Goal: Transaction & Acquisition: Purchase product/service

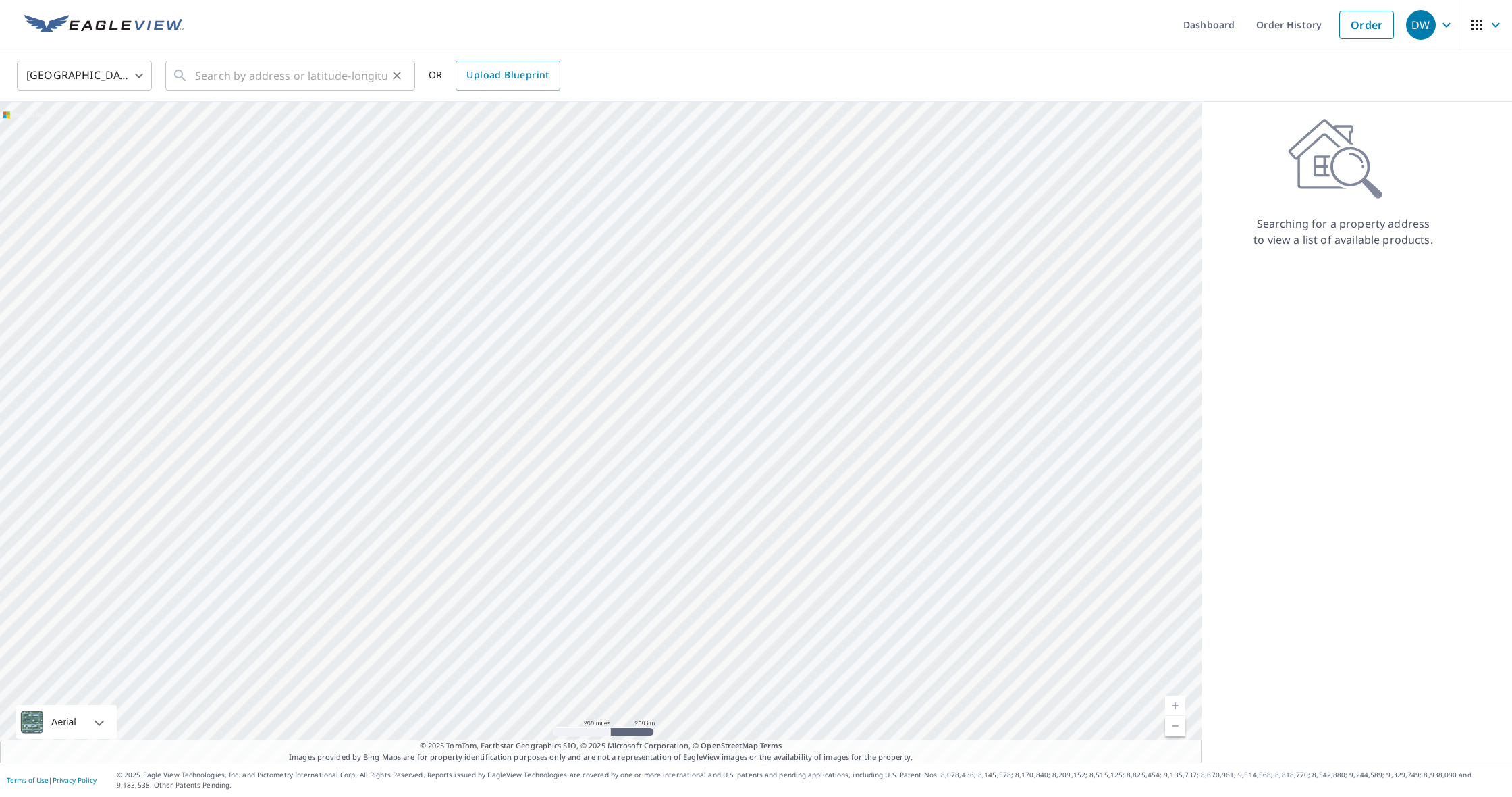
click at [393, 72] on icon "Clear" at bounding box center [396, 76] width 13 height 13
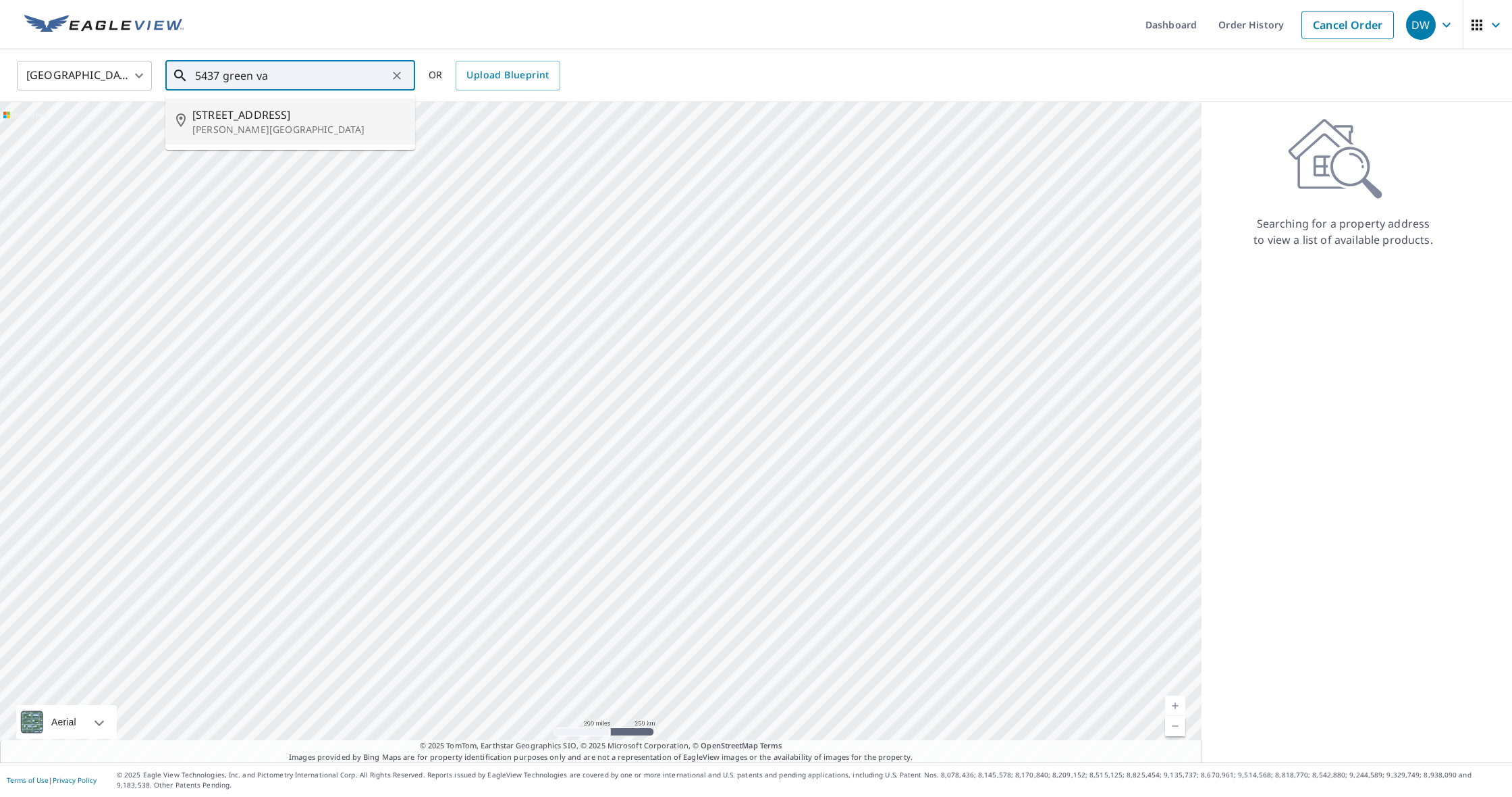
click at [298, 114] on span "[STREET_ADDRESS]" at bounding box center [298, 115] width 212 height 16
type input "[STREET_ADDRESS][PERSON_NAME]"
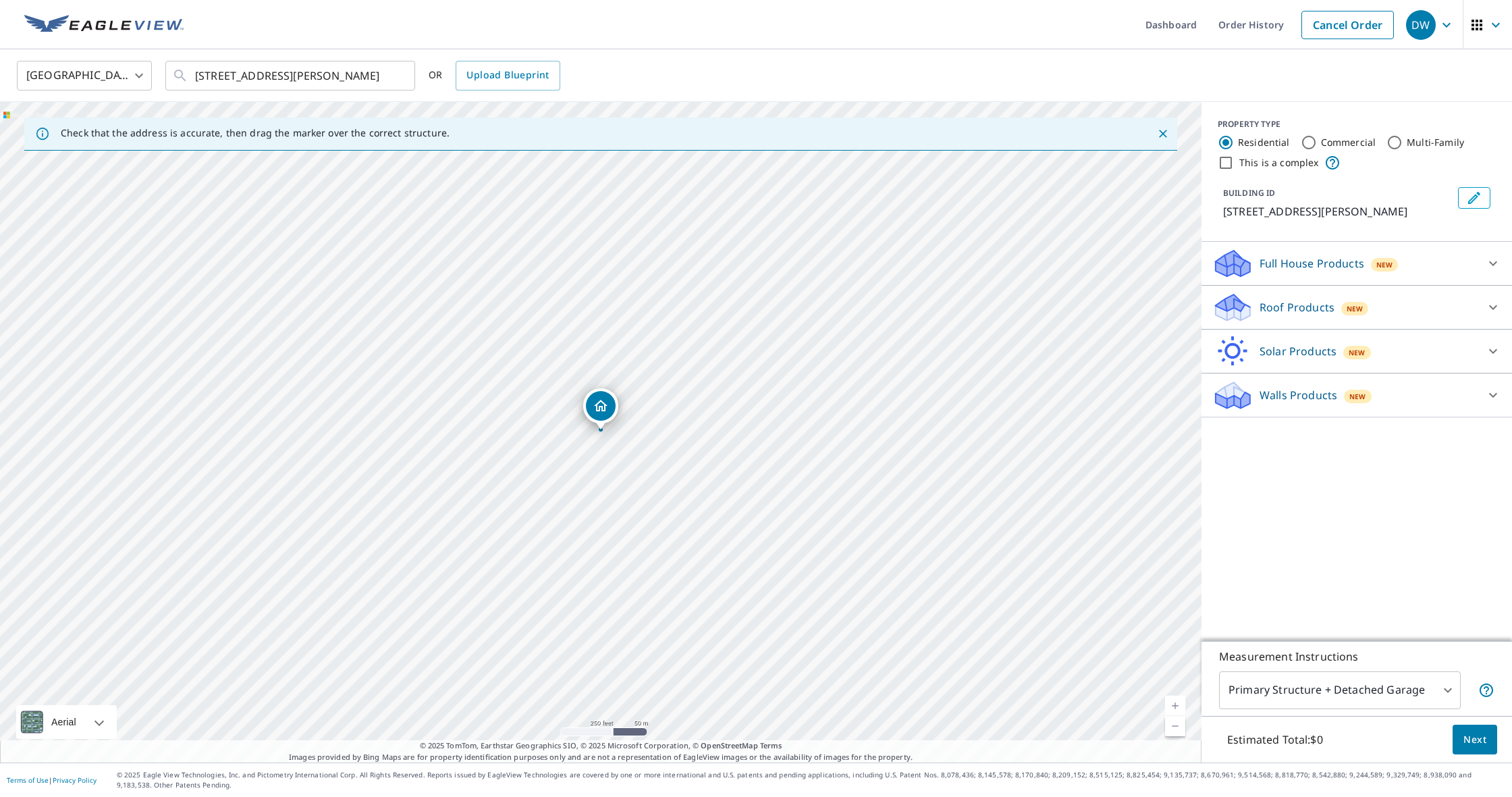
click at [601, 409] on icon "Dropped pin, building 1, Residential property, 5437 Green Valley Cir Aubrey, TX…" at bounding box center [601, 405] width 13 height 12
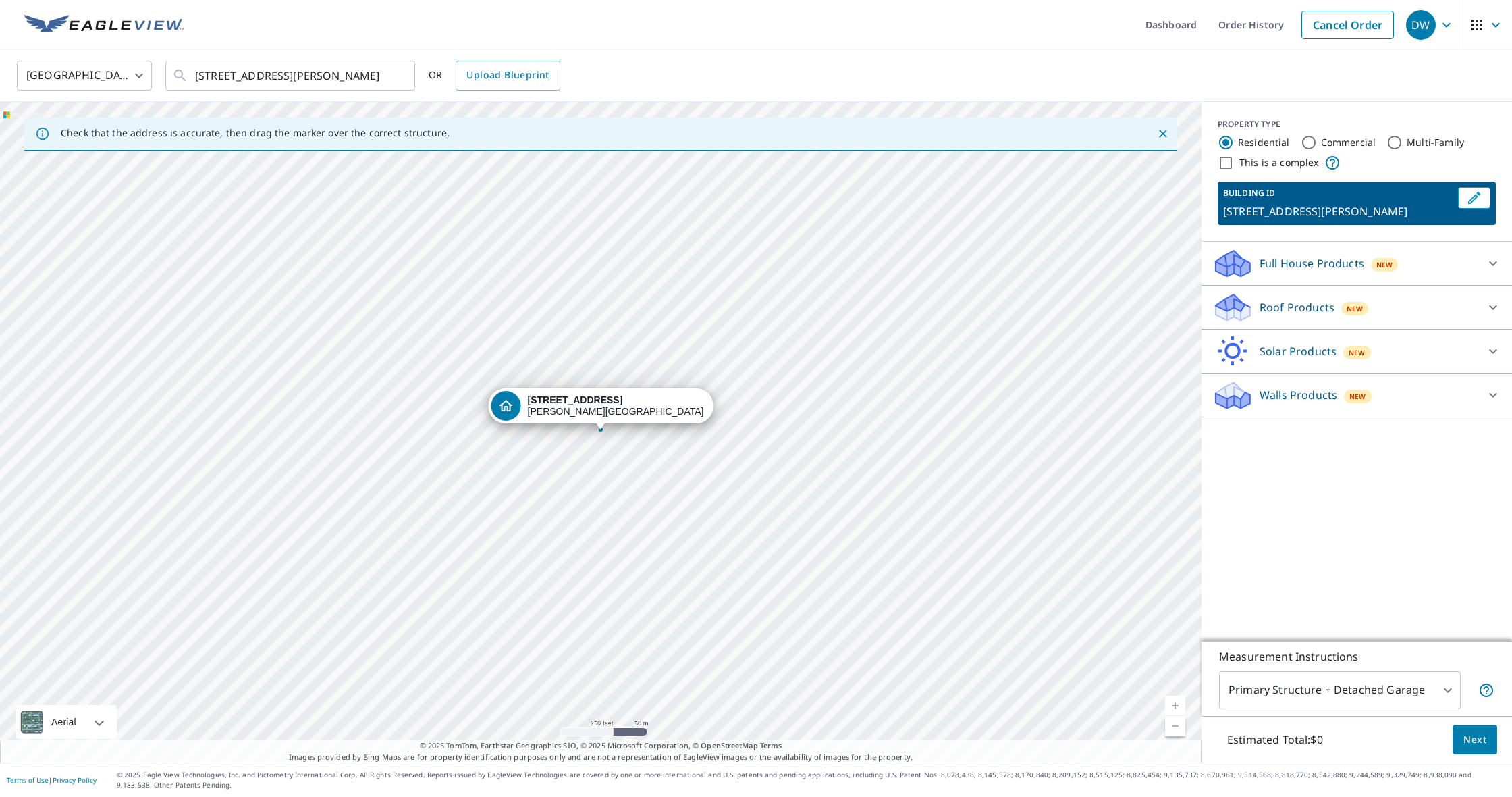
click at [628, 437] on div "[STREET_ADDRESS][PERSON_NAME]" at bounding box center [601, 432] width 1202 height 660
click at [627, 435] on div "[STREET_ADDRESS][PERSON_NAME]" at bounding box center [601, 432] width 1202 height 660
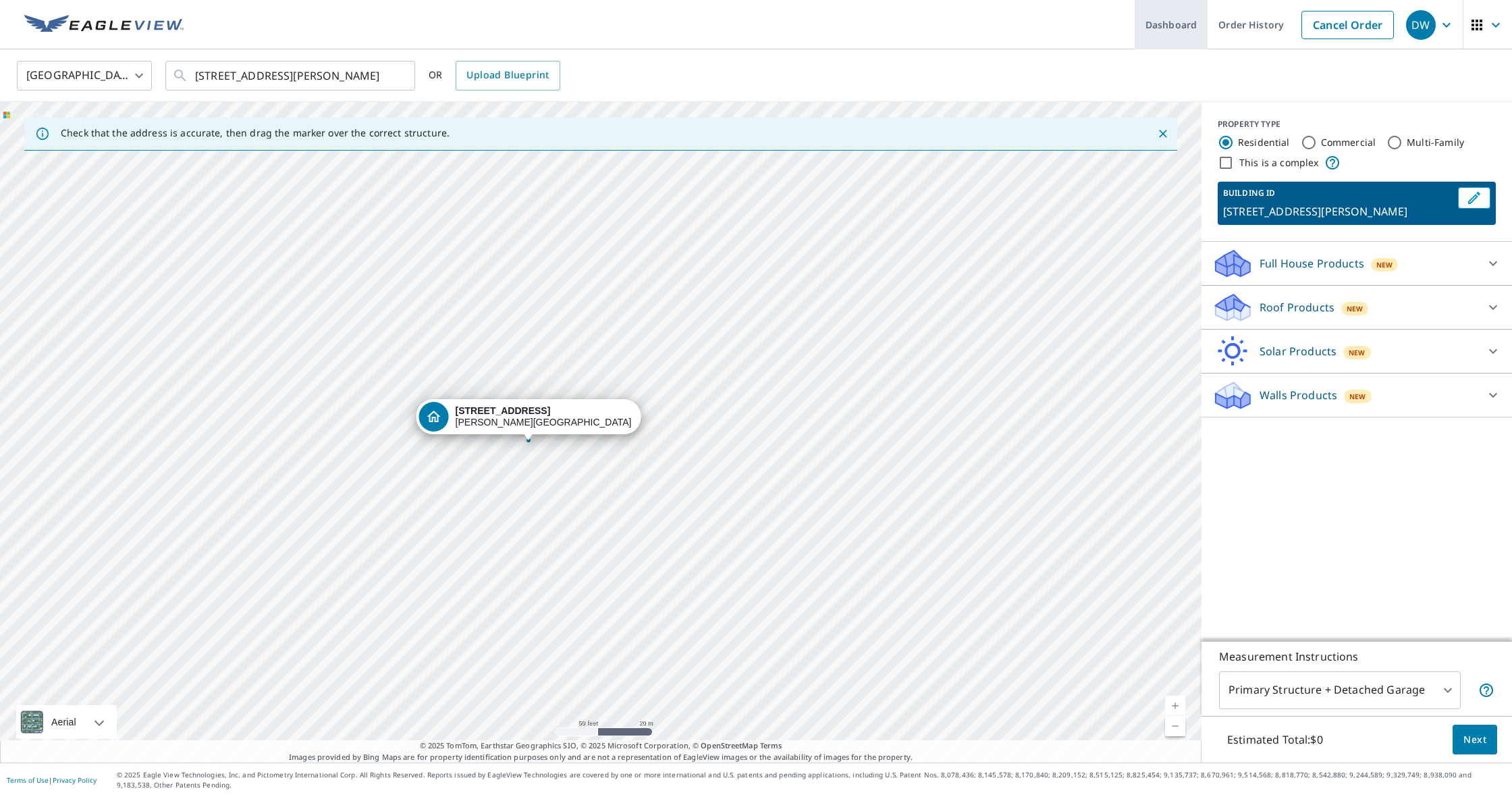
click at [1161, 27] on link "Dashboard" at bounding box center [1172, 24] width 73 height 49
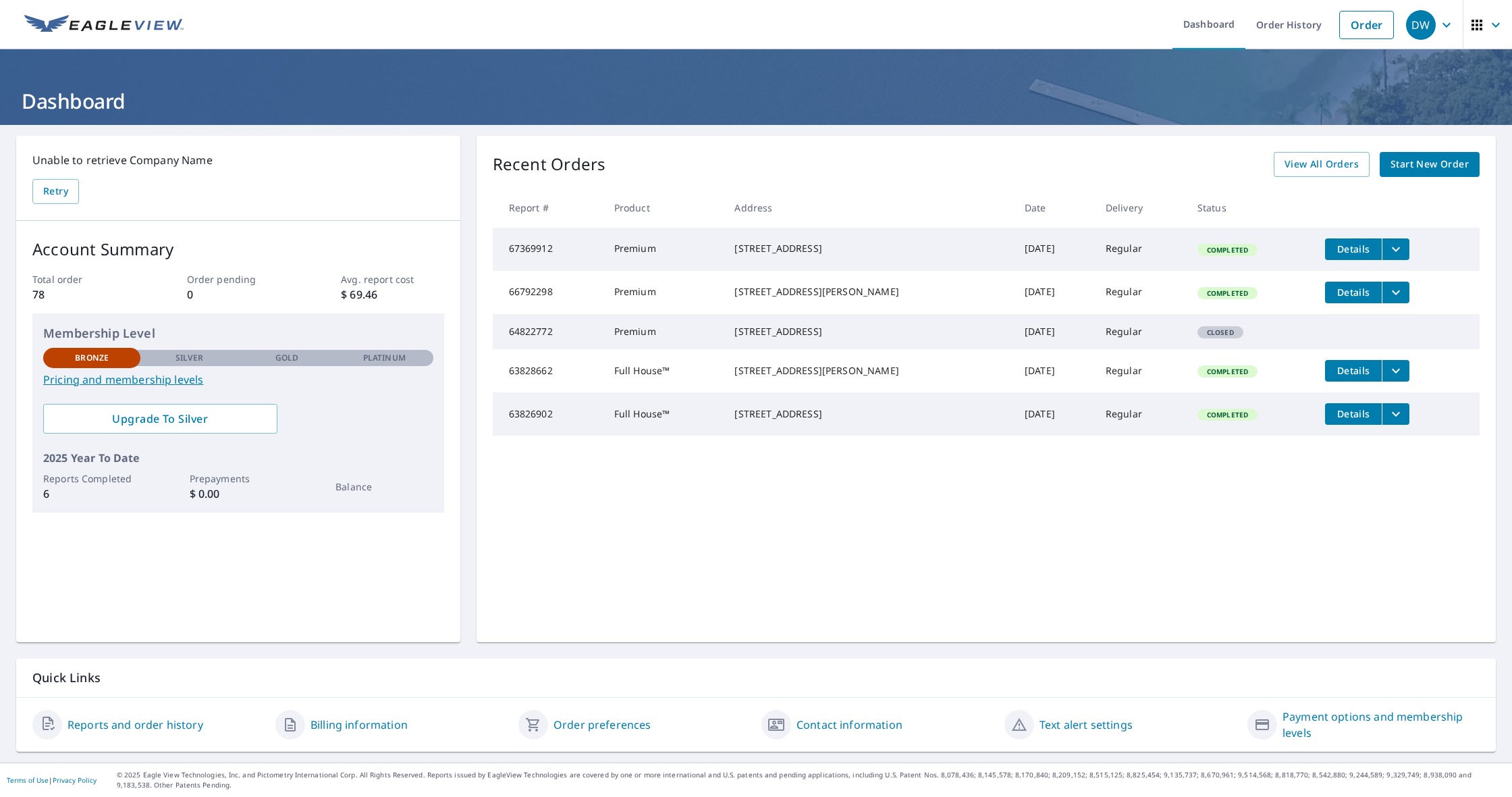
click at [1448, 25] on icon "button" at bounding box center [1446, 24] width 8 height 4
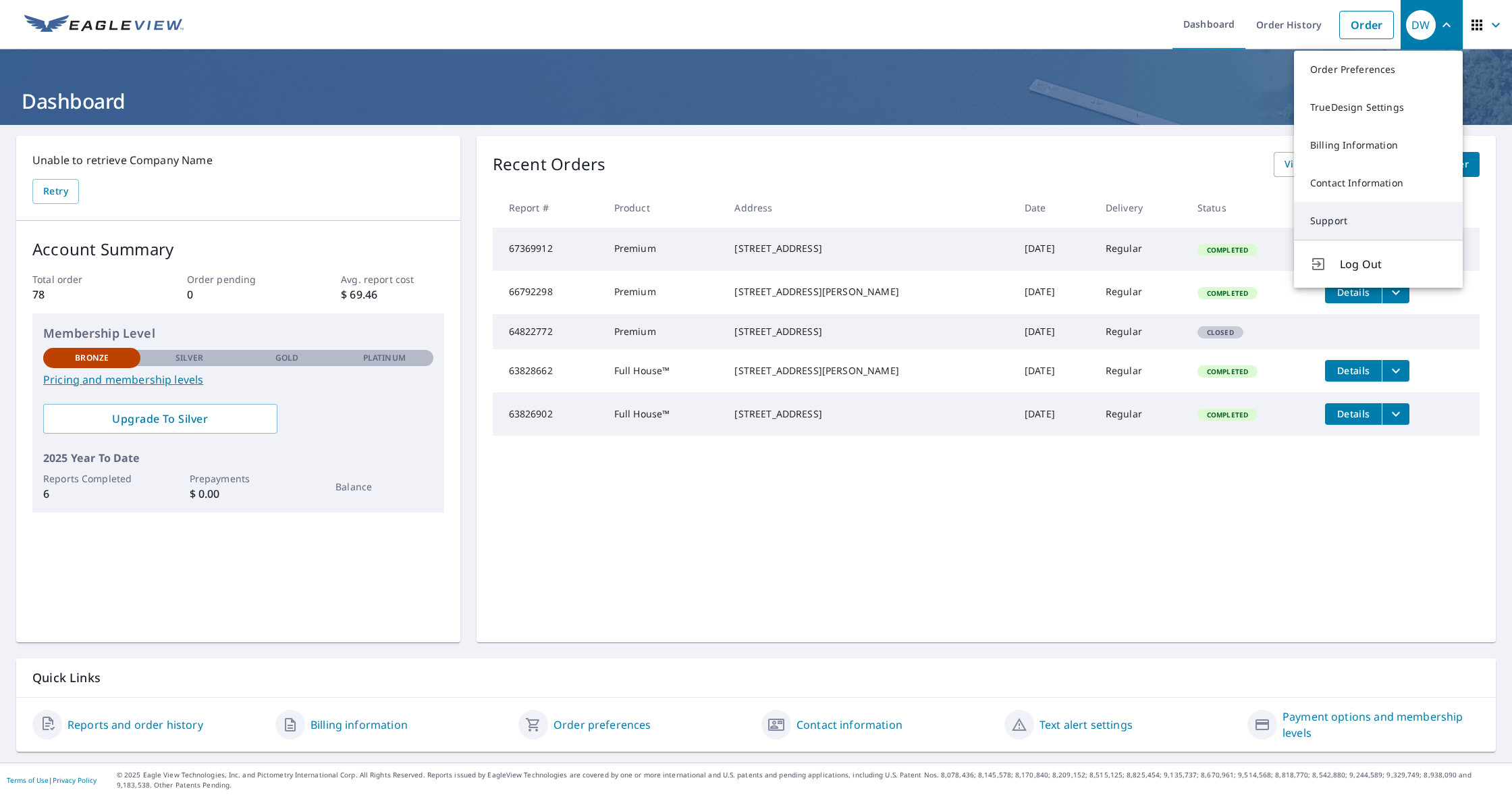
click at [1334, 223] on link "Support" at bounding box center [1379, 220] width 169 height 38
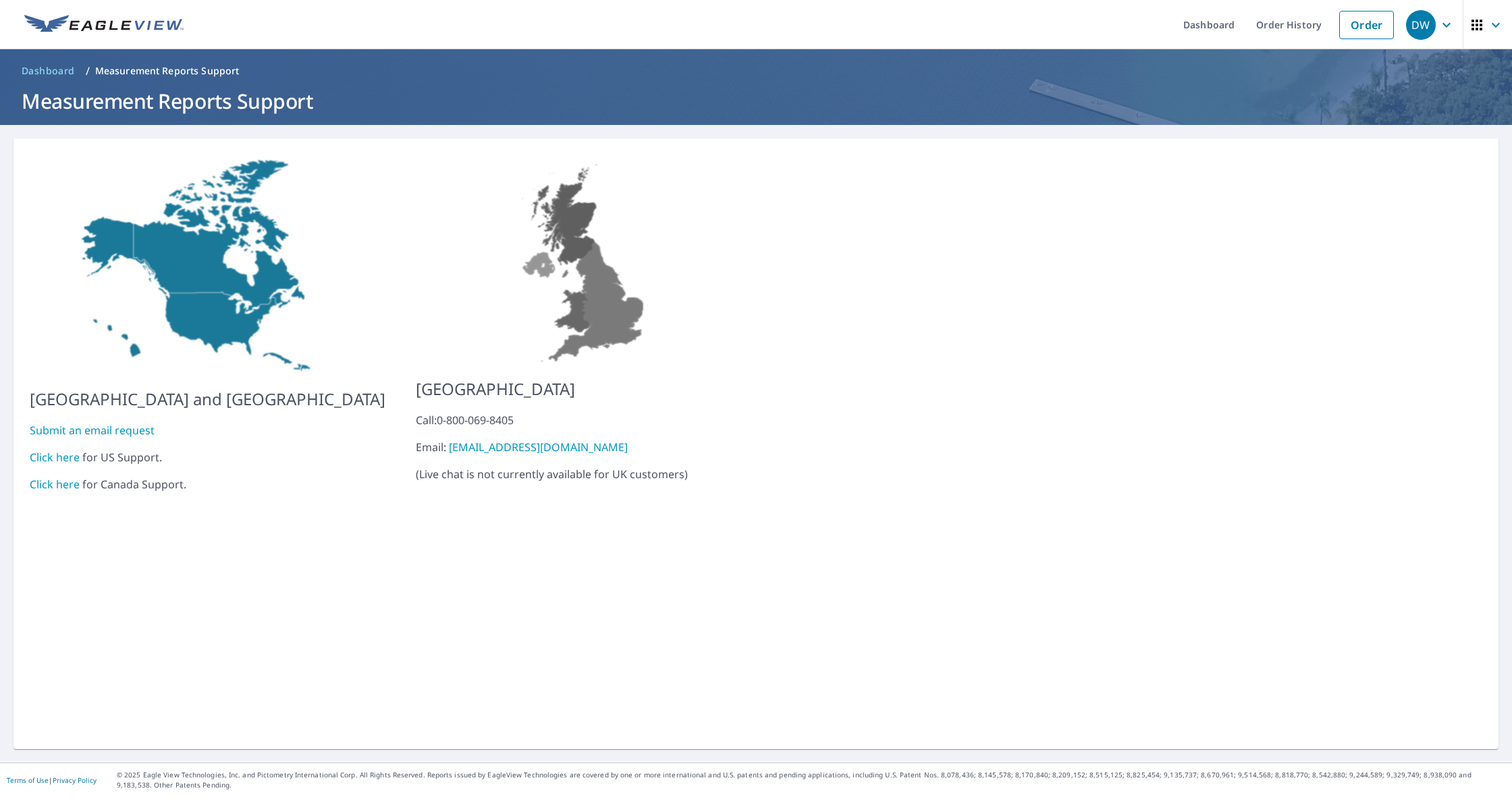
click at [60, 450] on link "Click here" at bounding box center [54, 457] width 50 height 15
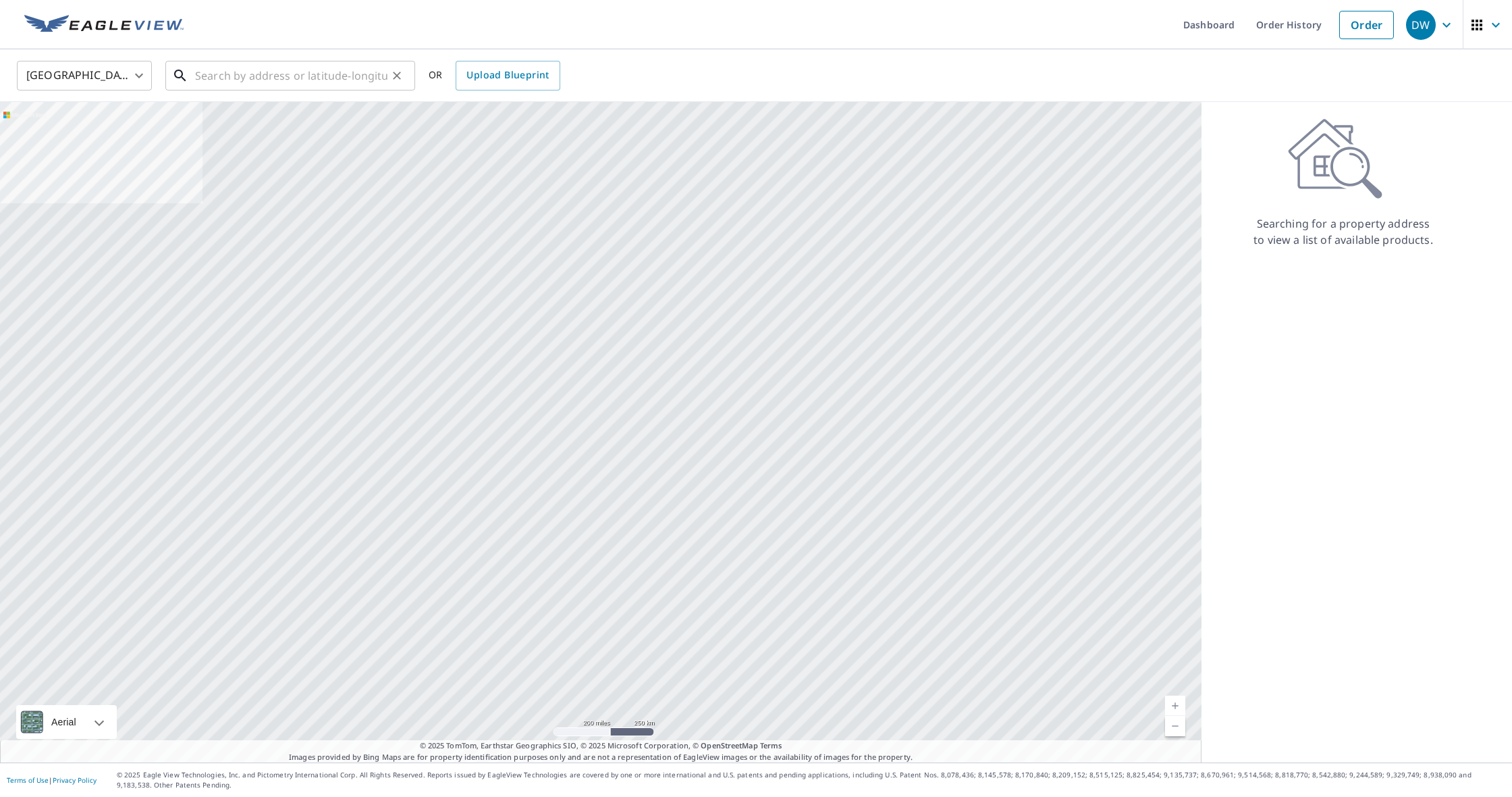
click at [360, 74] on input "text" at bounding box center [291, 76] width 193 height 38
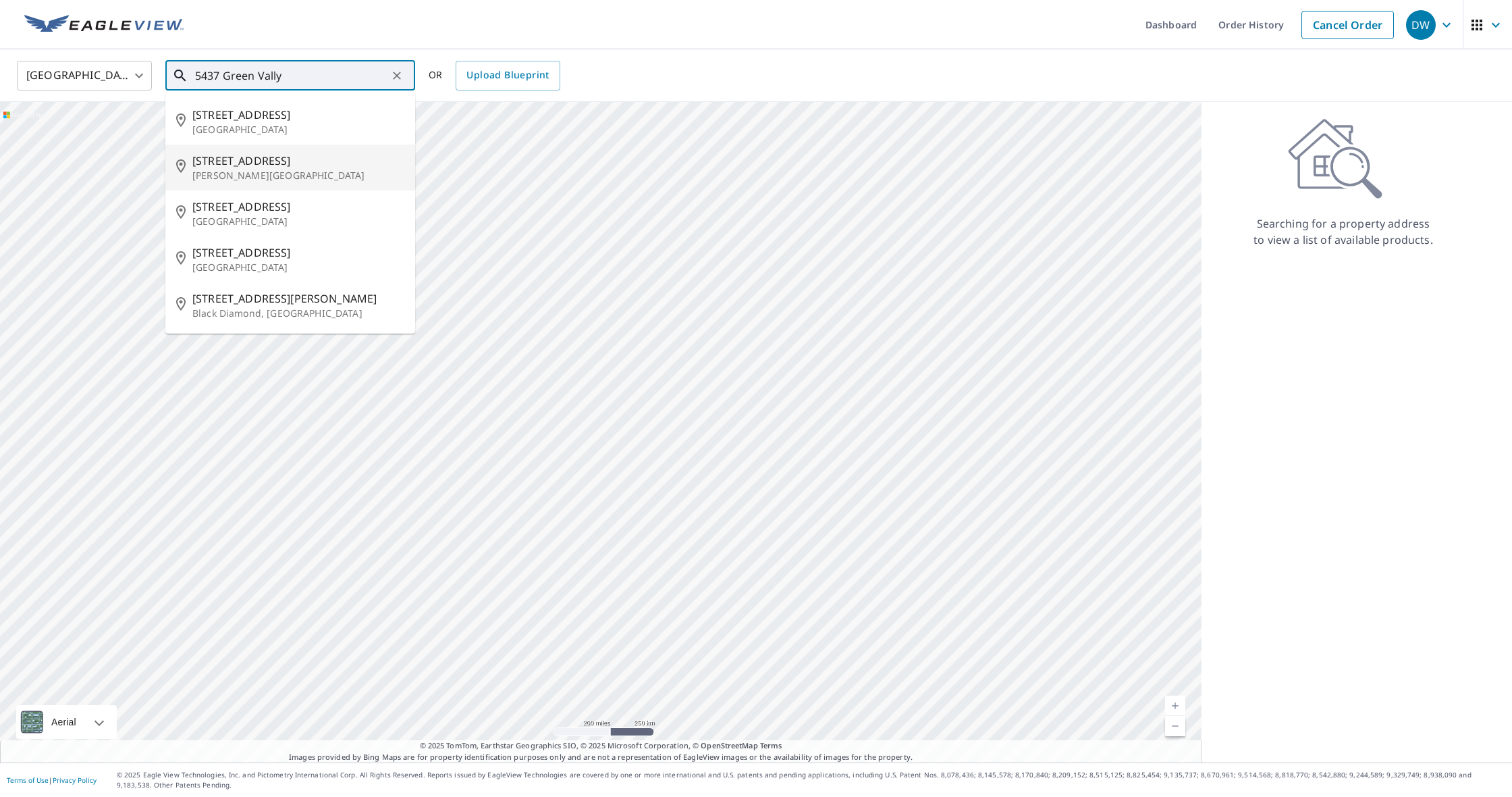
click at [273, 166] on span "[STREET_ADDRESS]" at bounding box center [298, 161] width 212 height 16
type input "[STREET_ADDRESS][PERSON_NAME]"
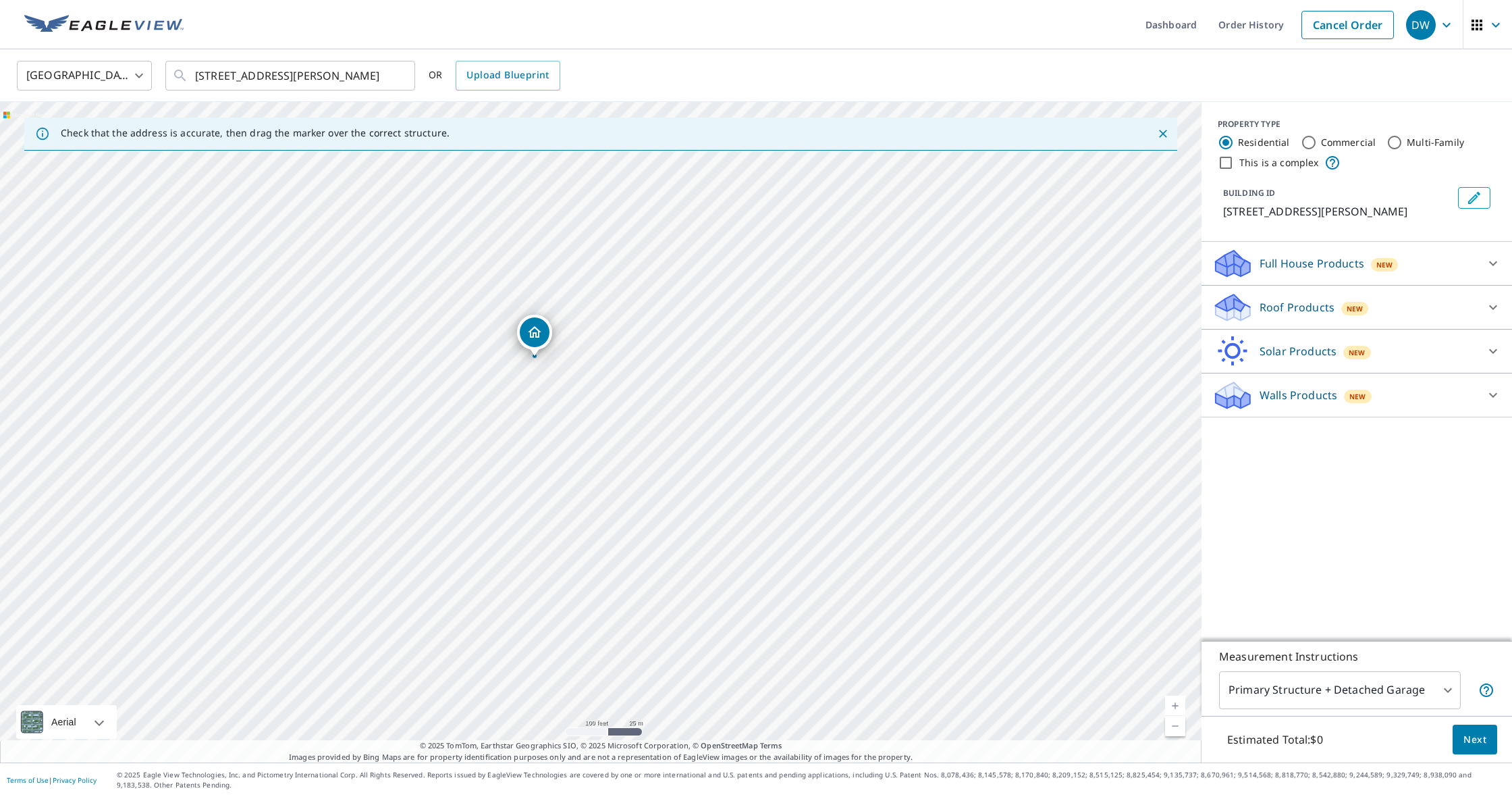
click at [708, 381] on div "[STREET_ADDRESS][PERSON_NAME]" at bounding box center [601, 432] width 1202 height 660
